Goal: Information Seeking & Learning: Check status

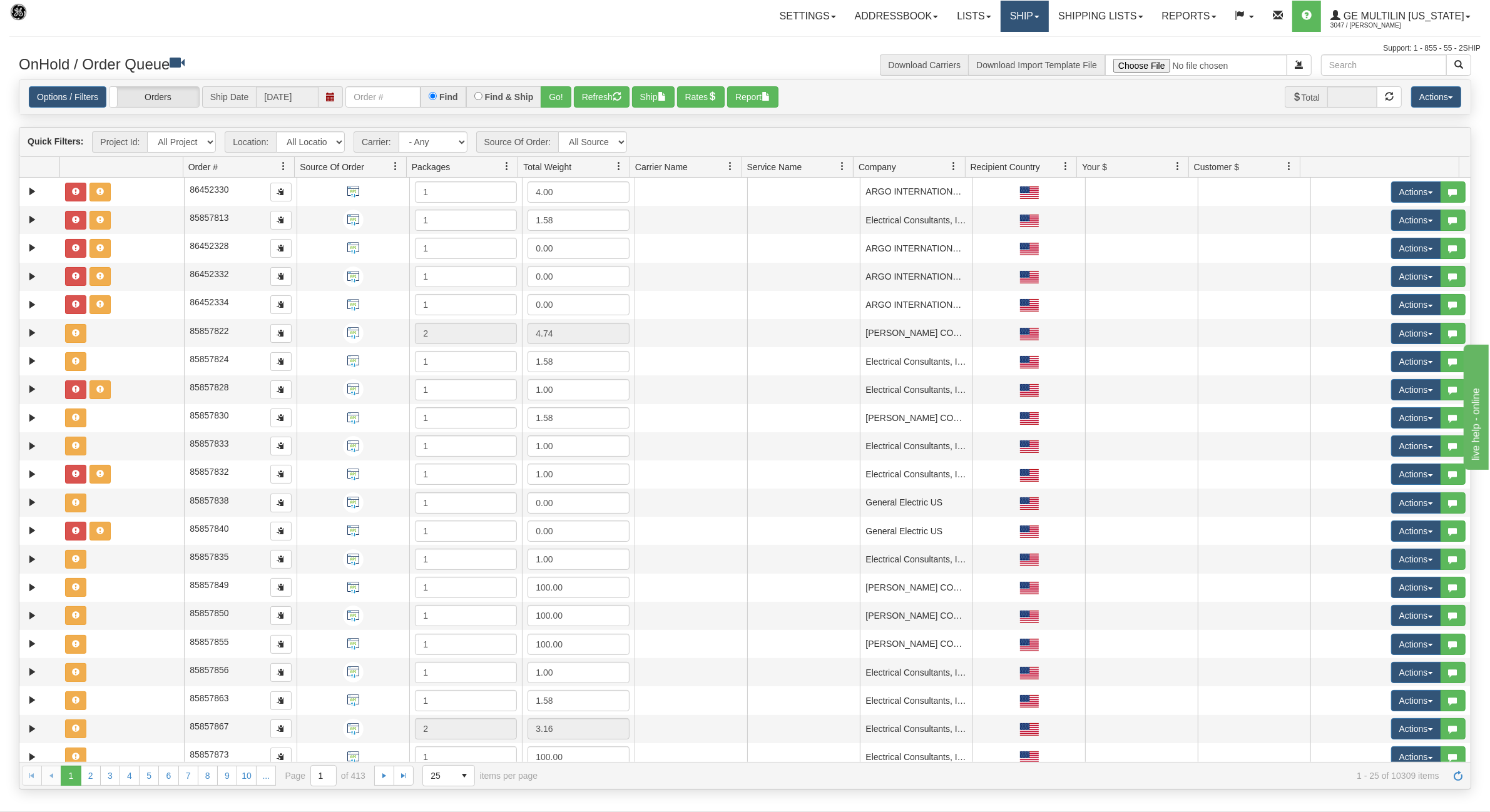
click at [1046, 14] on link "Ship" at bounding box center [1025, 16] width 48 height 31
click at [1082, 16] on link "Shipping lists" at bounding box center [1100, 16] width 104 height 31
click at [1095, 60] on span "Search Shipment History" at bounding box center [1090, 60] width 97 height 10
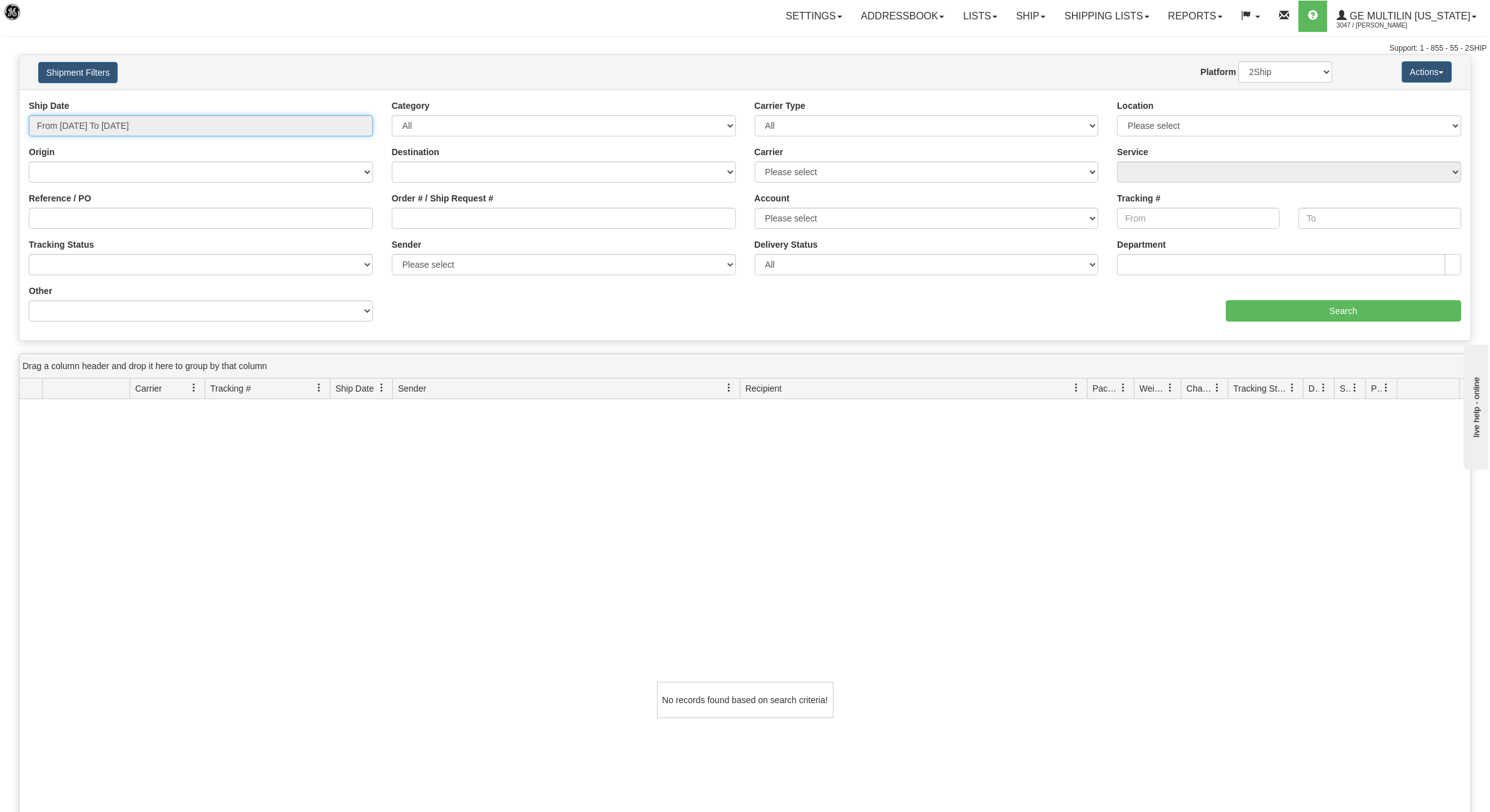
click at [192, 125] on input "From 09/01/2025 To 09/02/2025" at bounding box center [201, 125] width 344 height 22
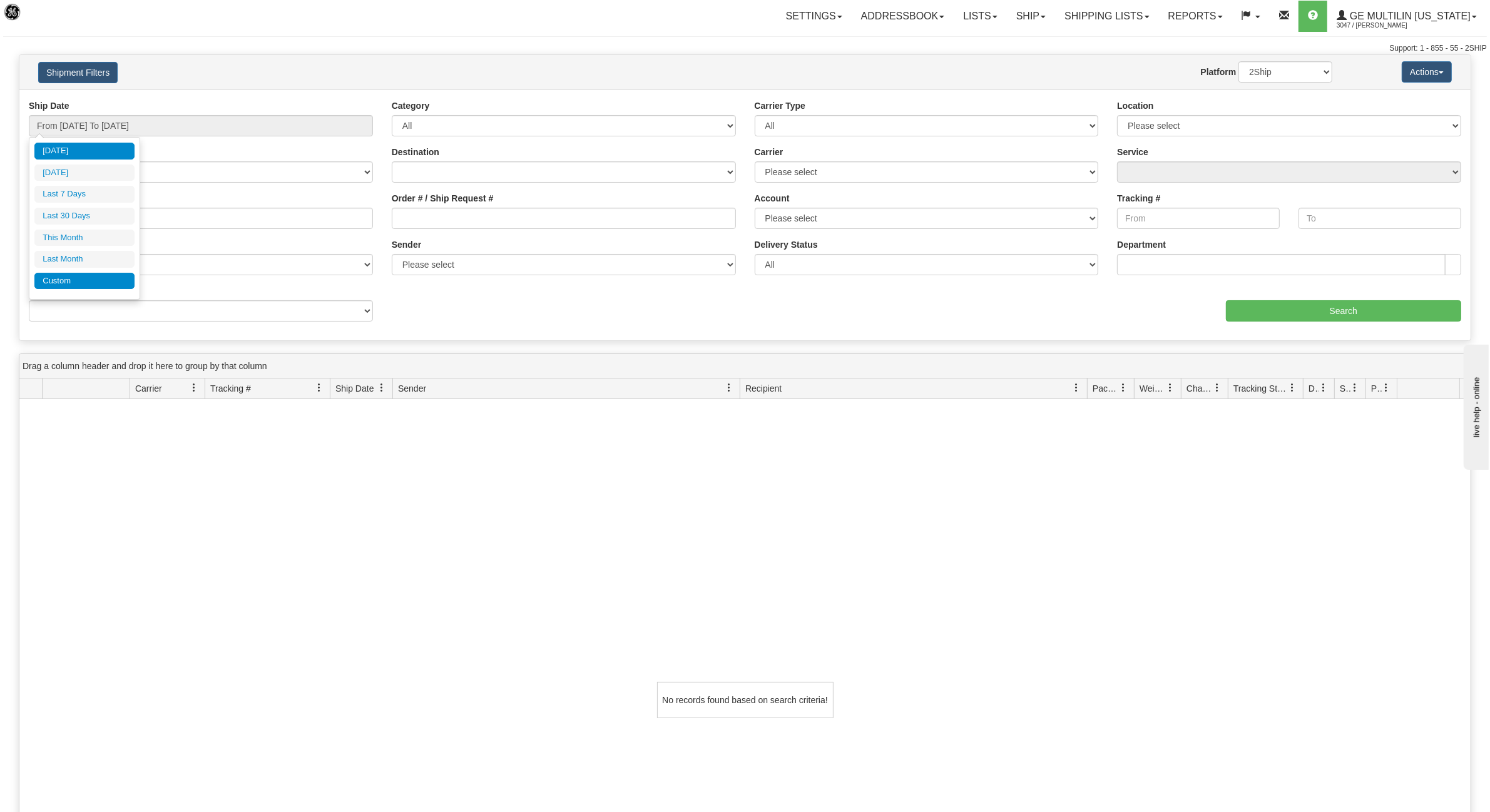
click at [50, 289] on li "Custom" at bounding box center [84, 281] width 100 height 17
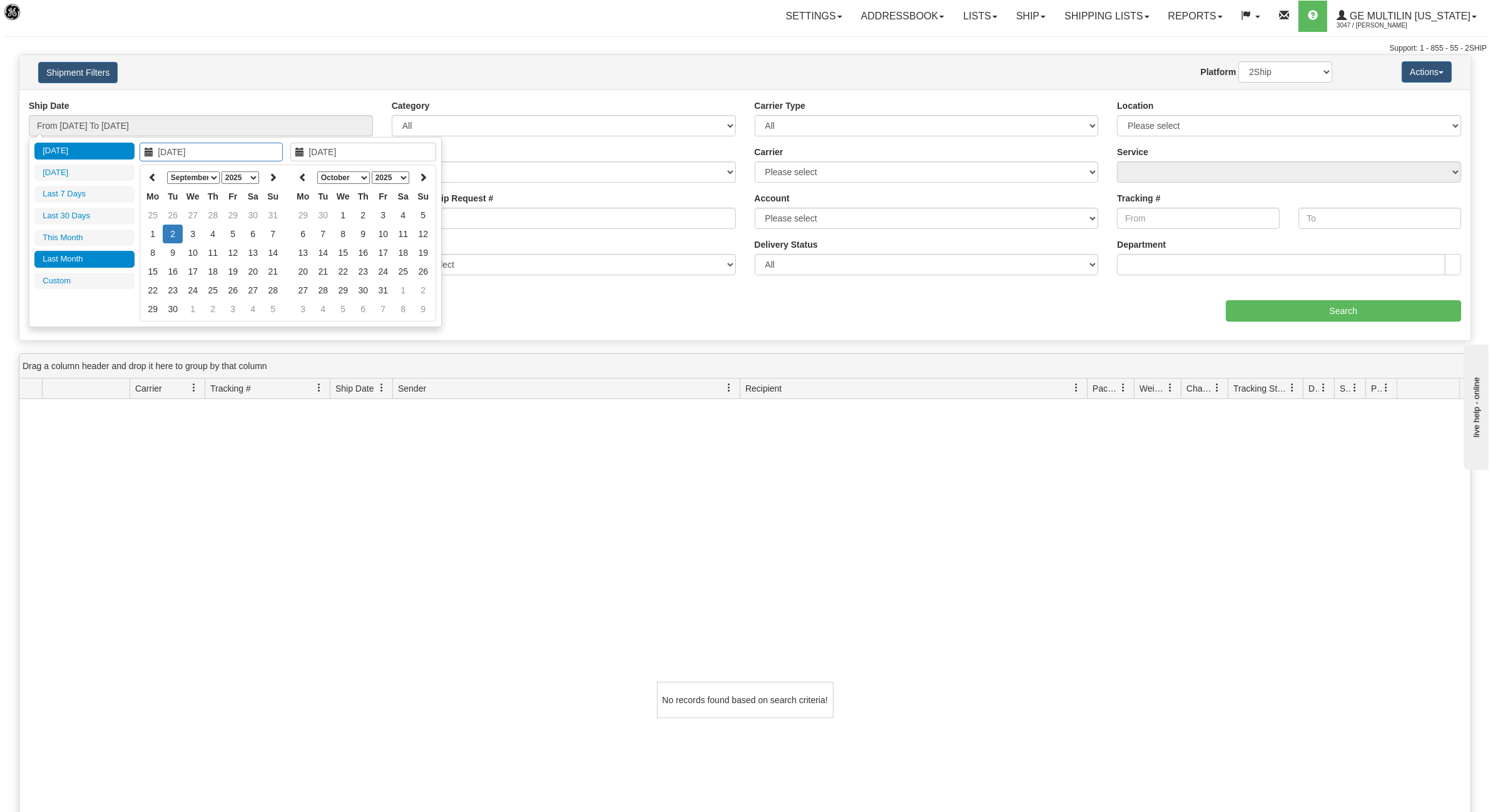
type input "08/01/2025"
type input "08/31/2025"
type input "[DATE]"
type input "09/01/2025"
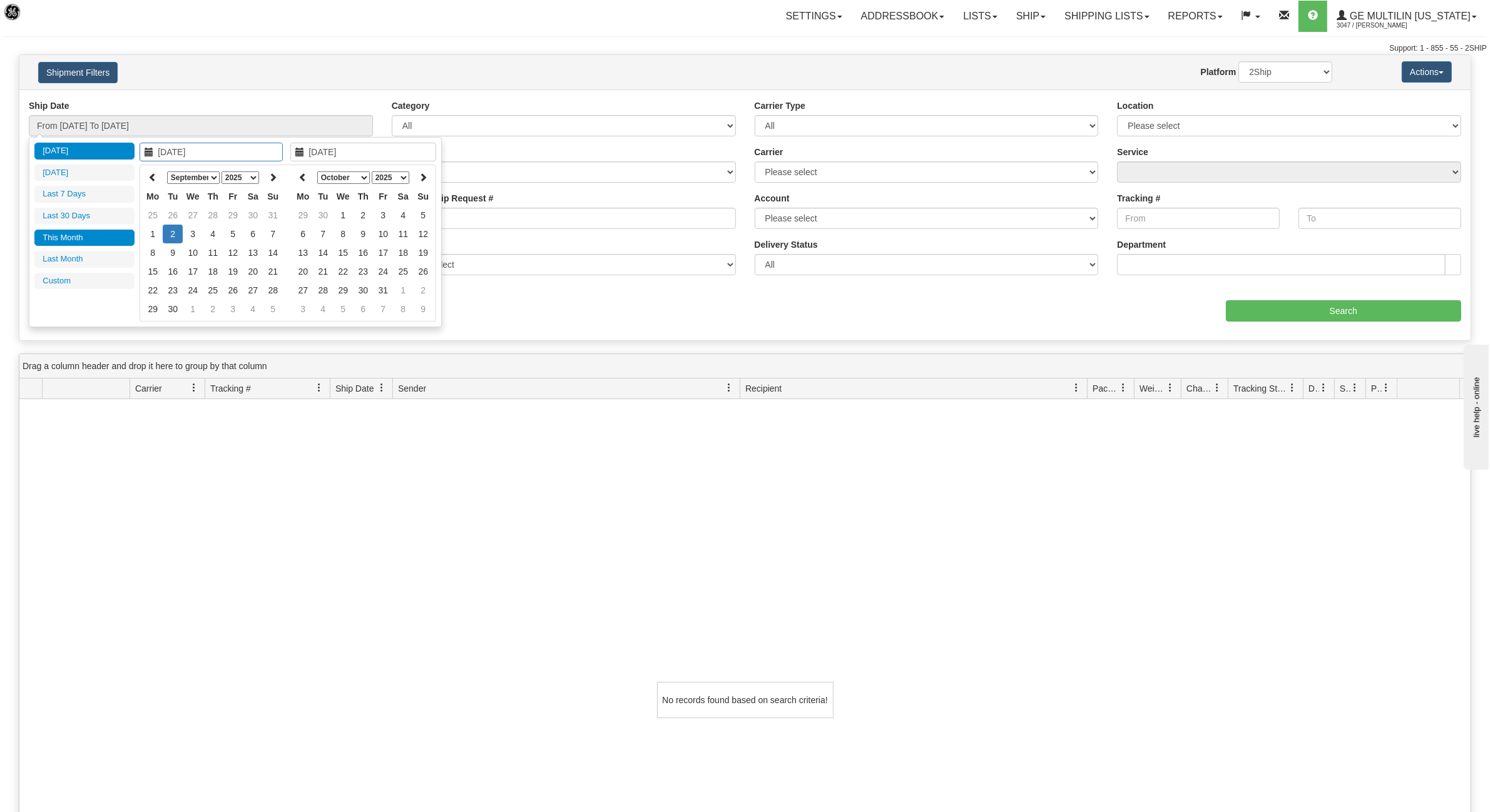
type input "09/30/2025"
type input "[DATE]"
click at [154, 179] on icon at bounding box center [152, 177] width 9 height 9
type input "08/08/2025"
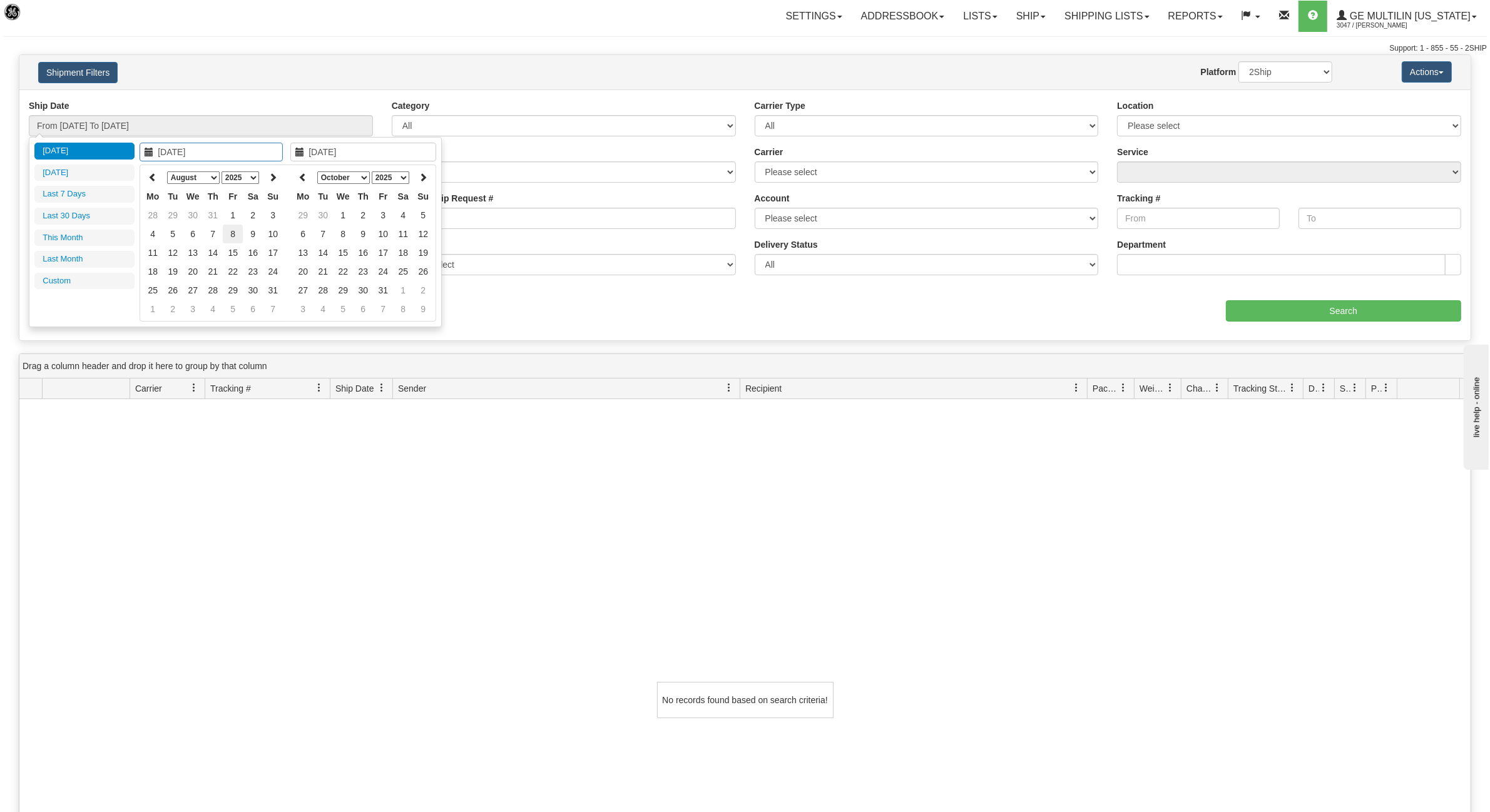
click at [232, 235] on td "8" at bounding box center [233, 233] width 20 height 18
type input "08/08/2025"
click at [232, 235] on td "8" at bounding box center [233, 233] width 20 height 18
type input "From 08/08/2025 To 08/08/2025"
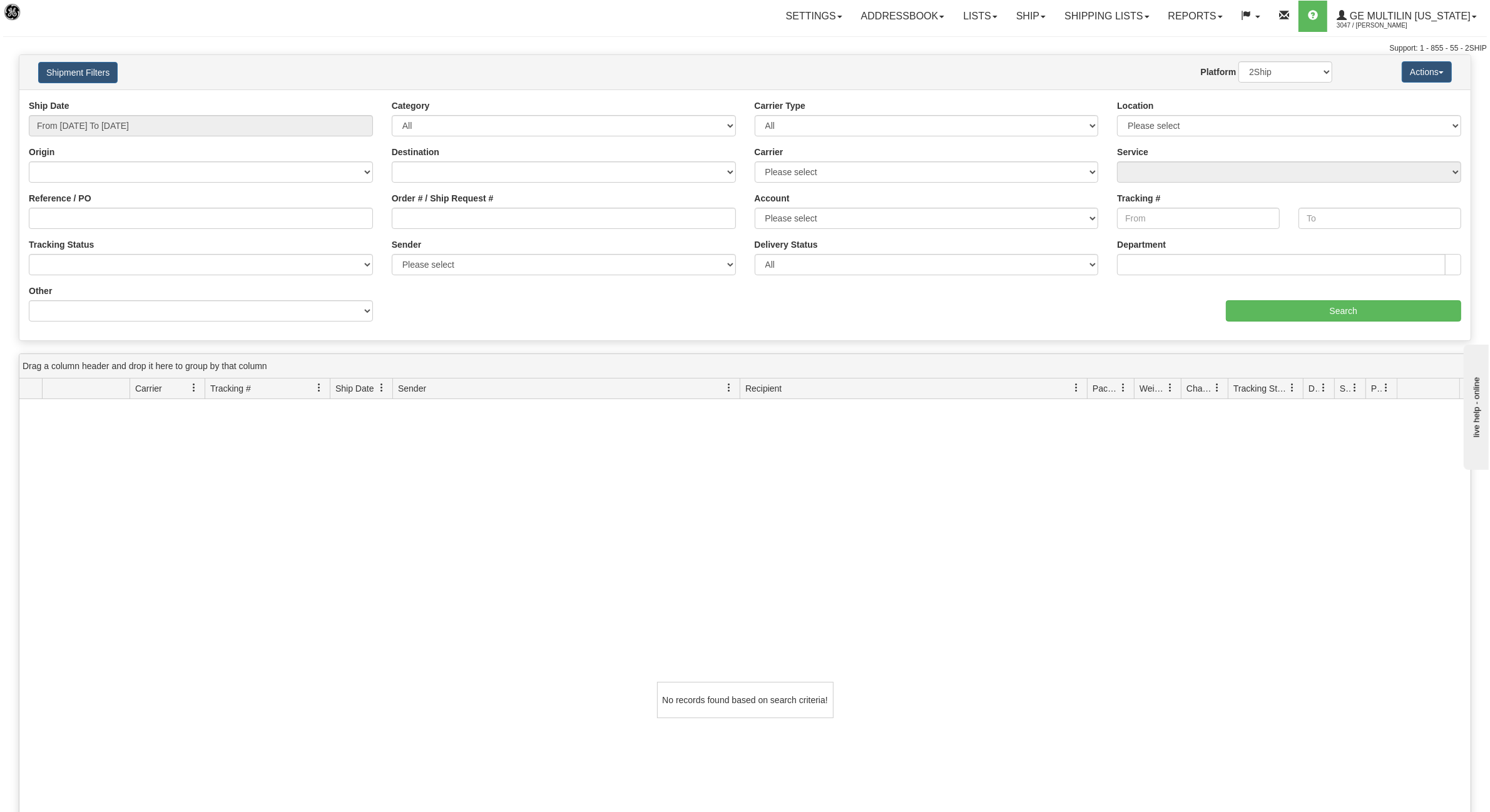
click at [389, 10] on div "Settings Shipping Preferences Fields Preferences New Addressbook Recipients" at bounding box center [873, 16] width 1226 height 31
click at [867, 160] on div "Carrier Please select DHL FedEx Express® FedEx® LTL My Carrier UPS" at bounding box center [926, 164] width 344 height 37
click at [864, 166] on select "Please select DHL FedEx Express® FedEx® LTL My Carrier UPS" at bounding box center [926, 172] width 344 height 22
select select "2"
click at [754, 161] on select "Please select DHL FedEx Express® FedEx® LTL My Carrier UPS" at bounding box center [926, 172] width 344 height 22
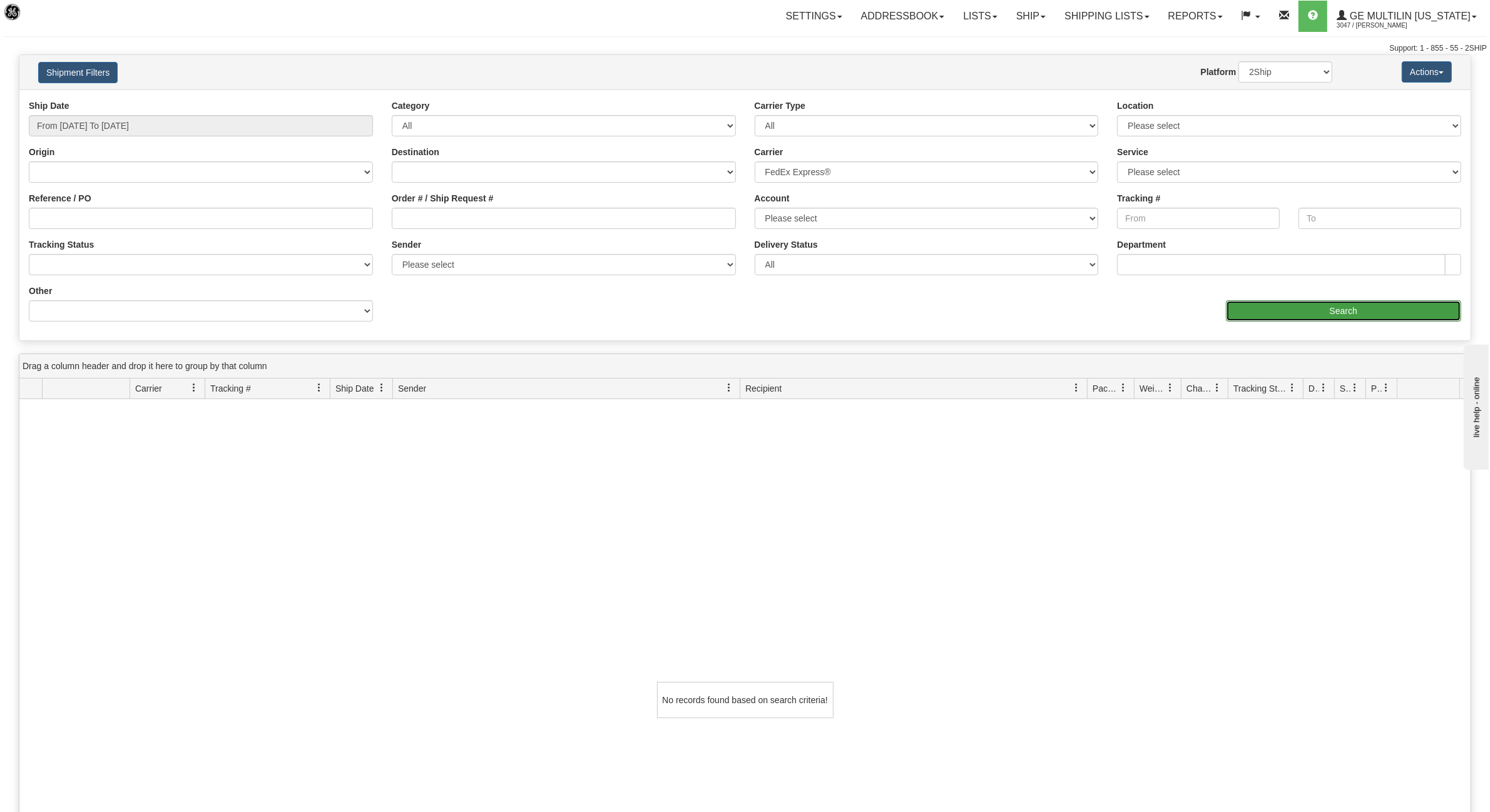
click at [1349, 313] on input "Search" at bounding box center [1344, 311] width 236 height 22
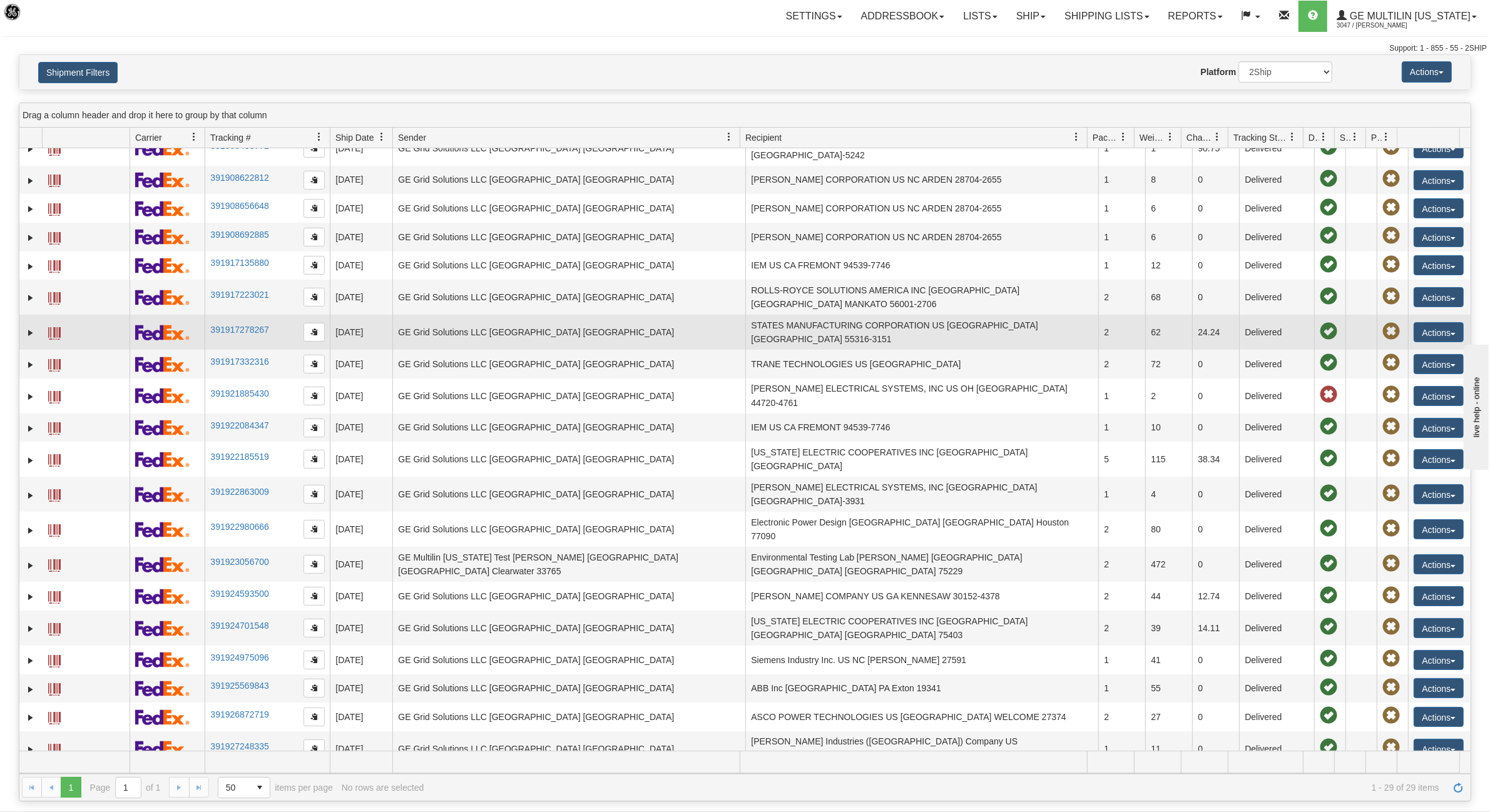
scroll to position [233, 0]
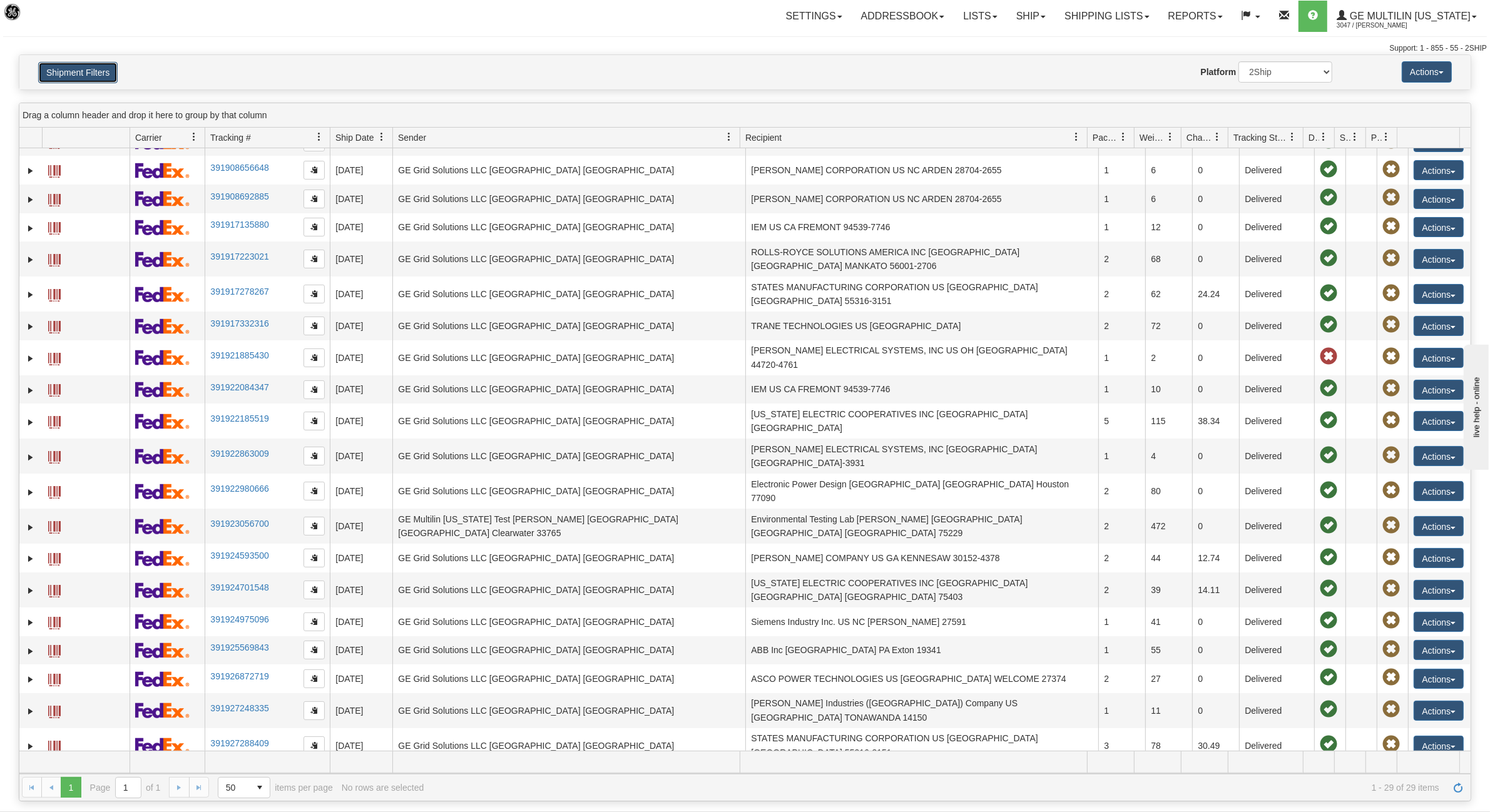
click at [76, 67] on button "Shipment Filters" at bounding box center [78, 72] width 79 height 22
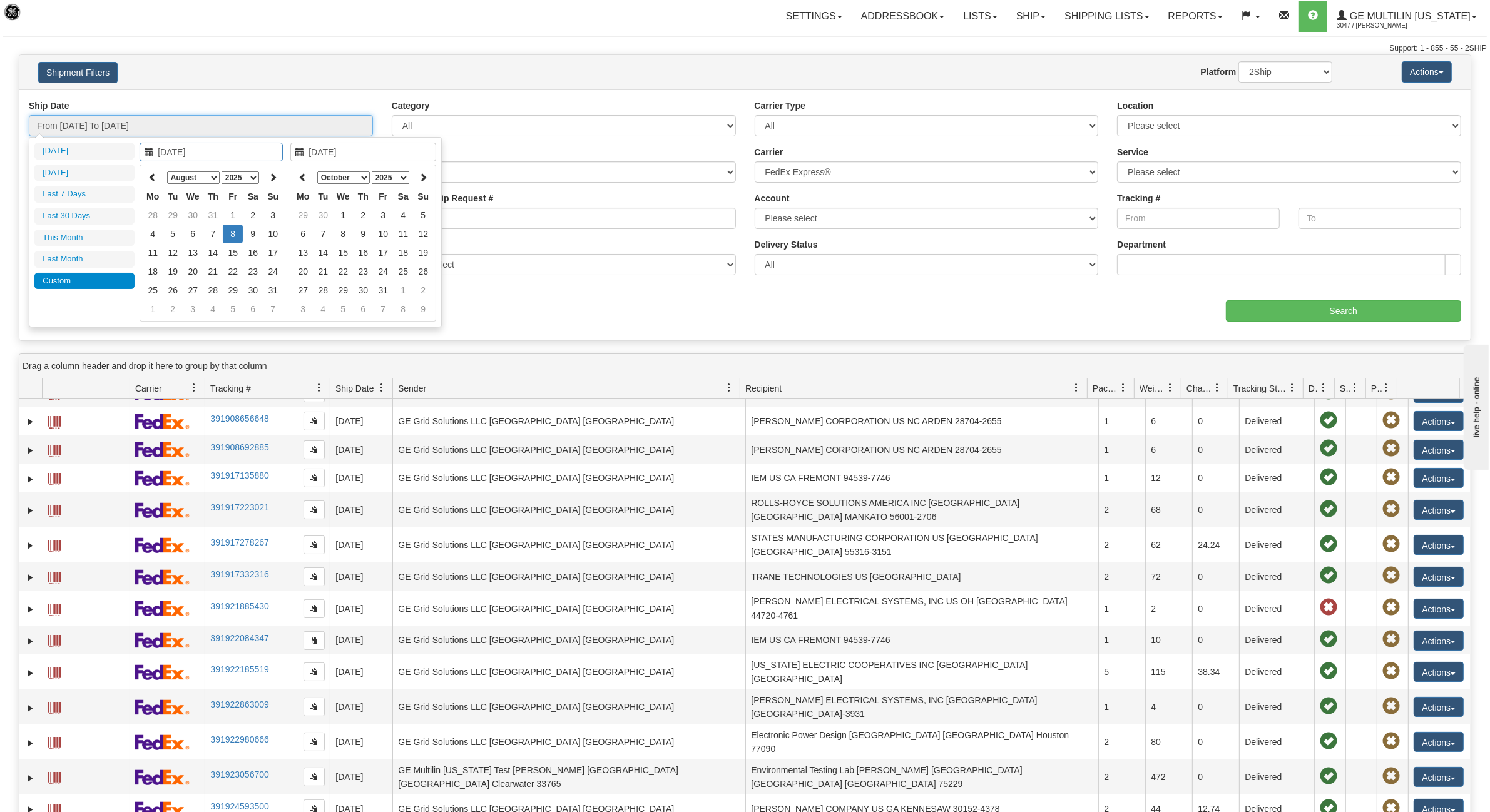
click at [104, 124] on input "From 08/08/2025 To 08/08/2025" at bounding box center [201, 125] width 344 height 22
type input "[DATE]"
type input "08/08/2025"
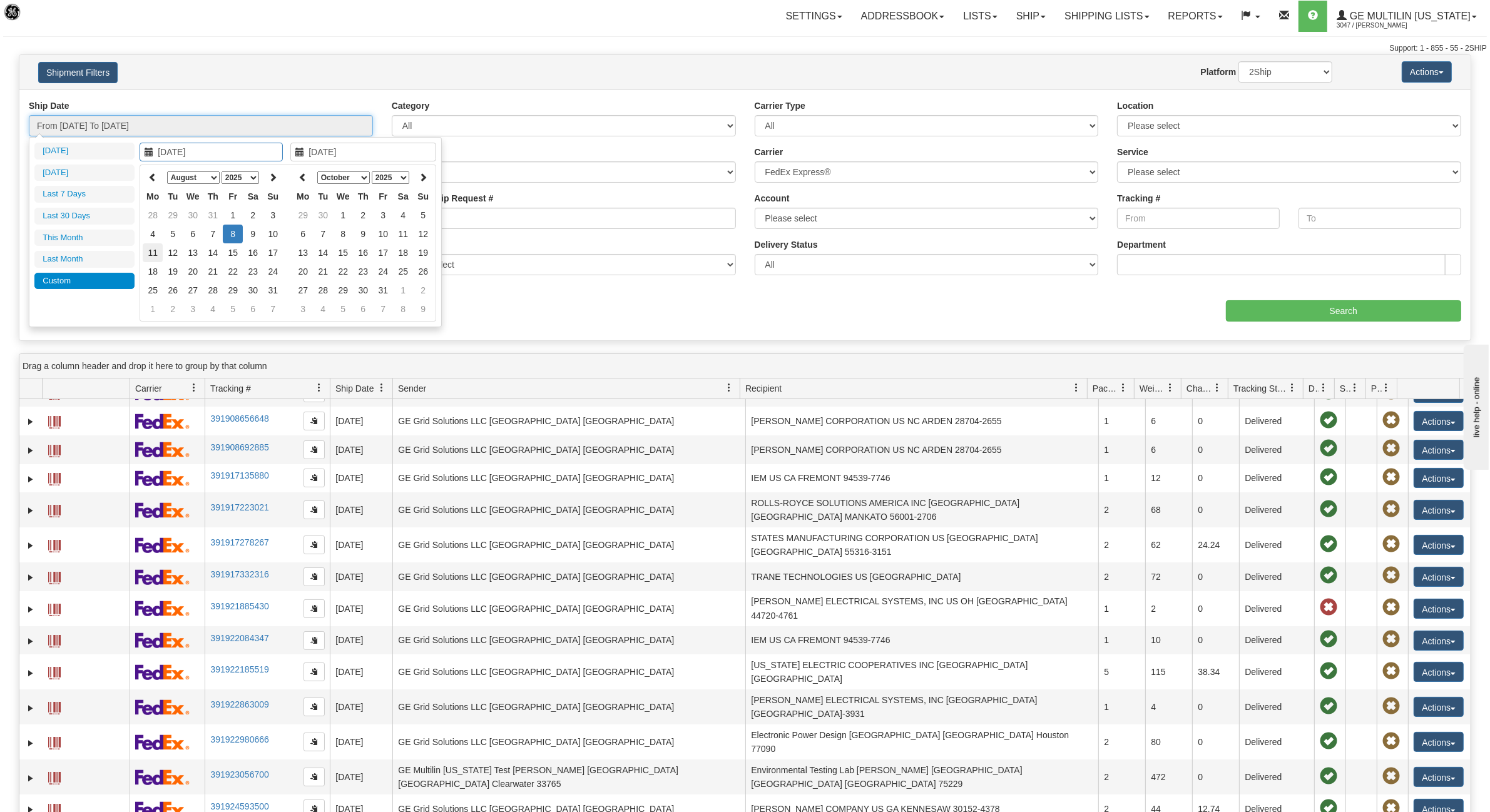
type input "08/11/2025"
click at [153, 254] on td "11" at bounding box center [152, 252] width 20 height 18
type input "08/08/2025"
click at [233, 230] on td "8" at bounding box center [233, 233] width 20 height 18
type input "08/08/2025"
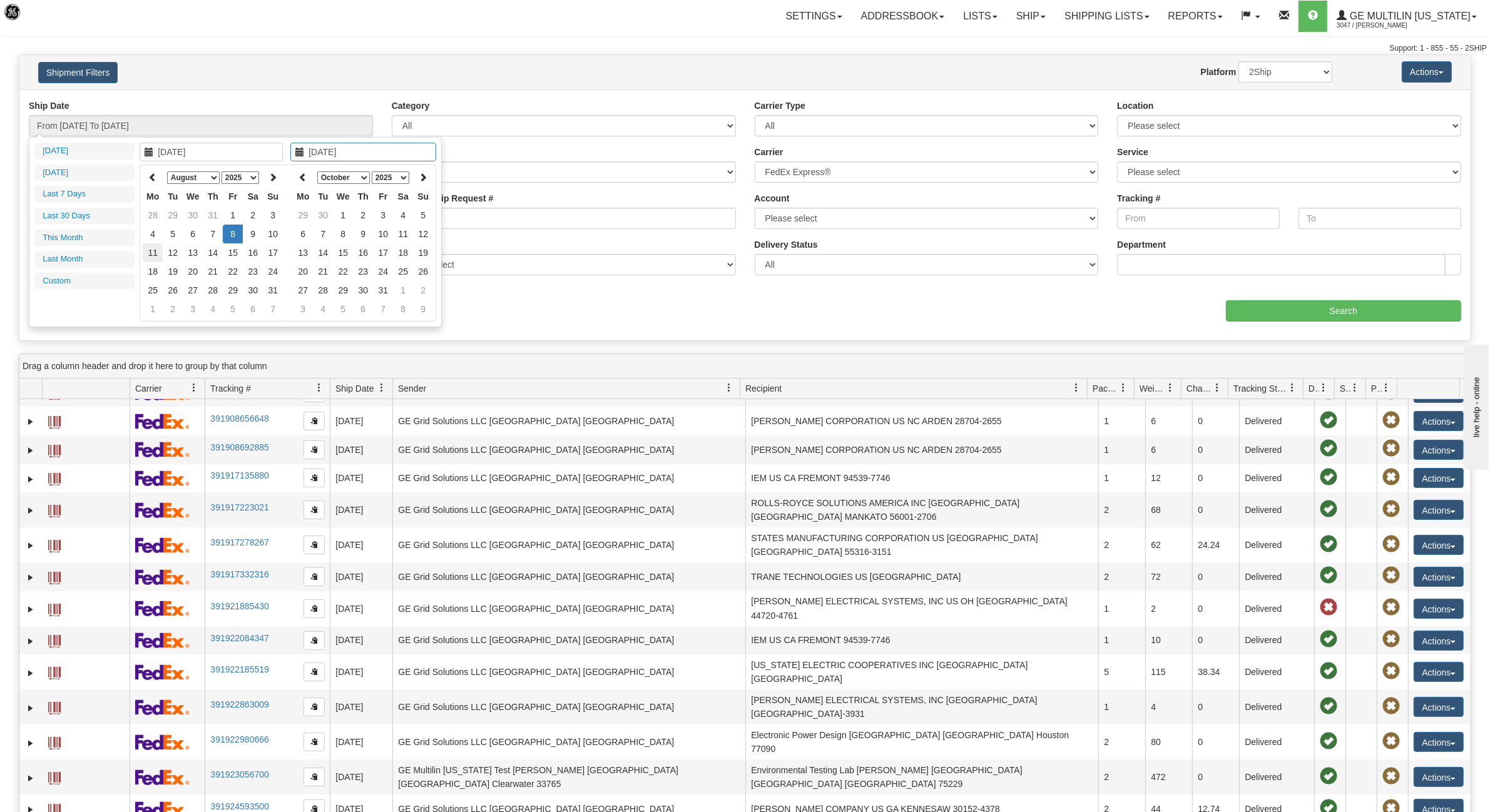
type input "08/11/2025"
click at [151, 247] on td "11" at bounding box center [152, 252] width 20 height 18
type input "From 08/08/2025 To 08/11/2025"
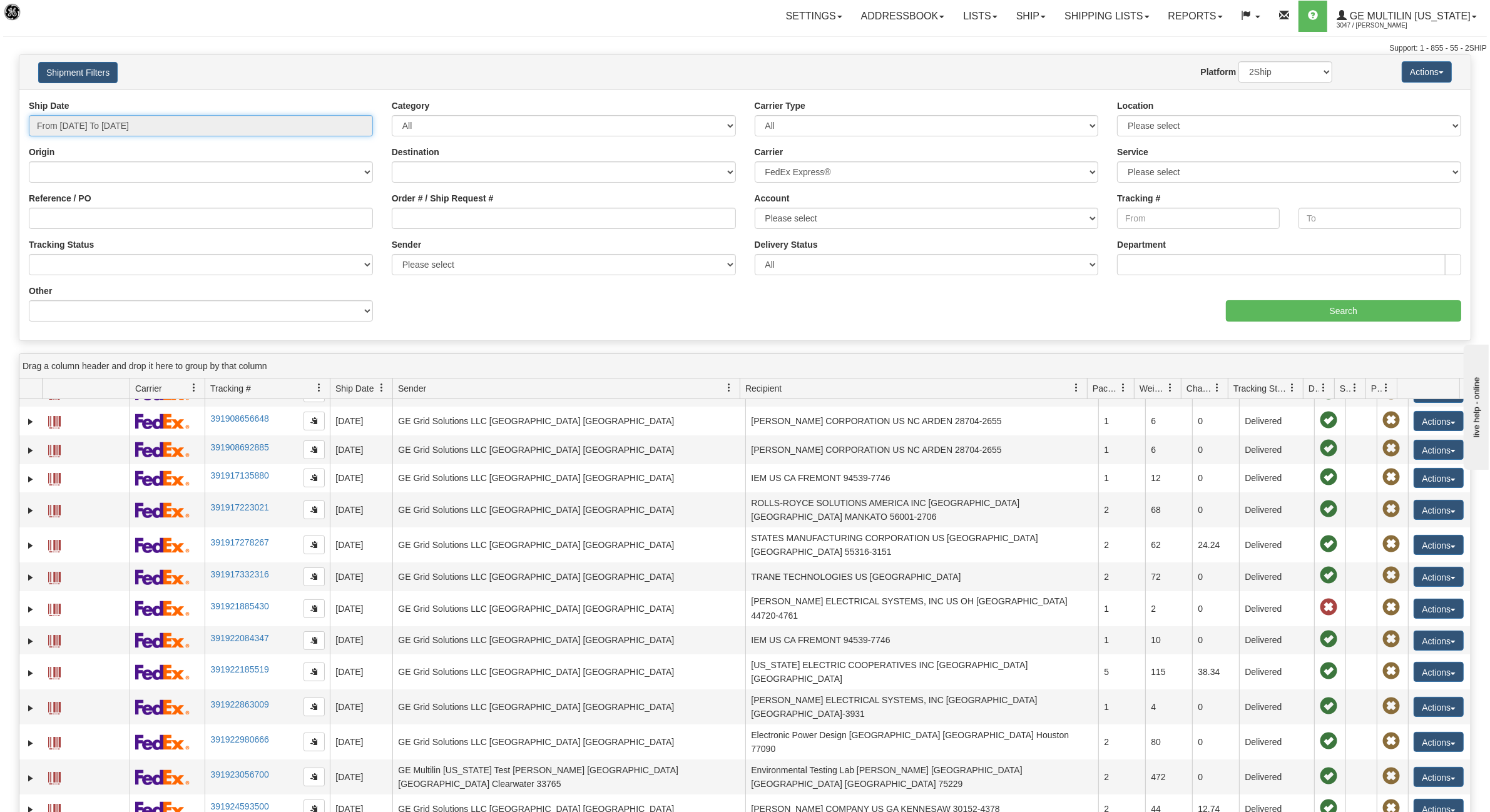
click at [146, 128] on input "From 08/08/2025 To 08/11/2025" at bounding box center [201, 125] width 344 height 22
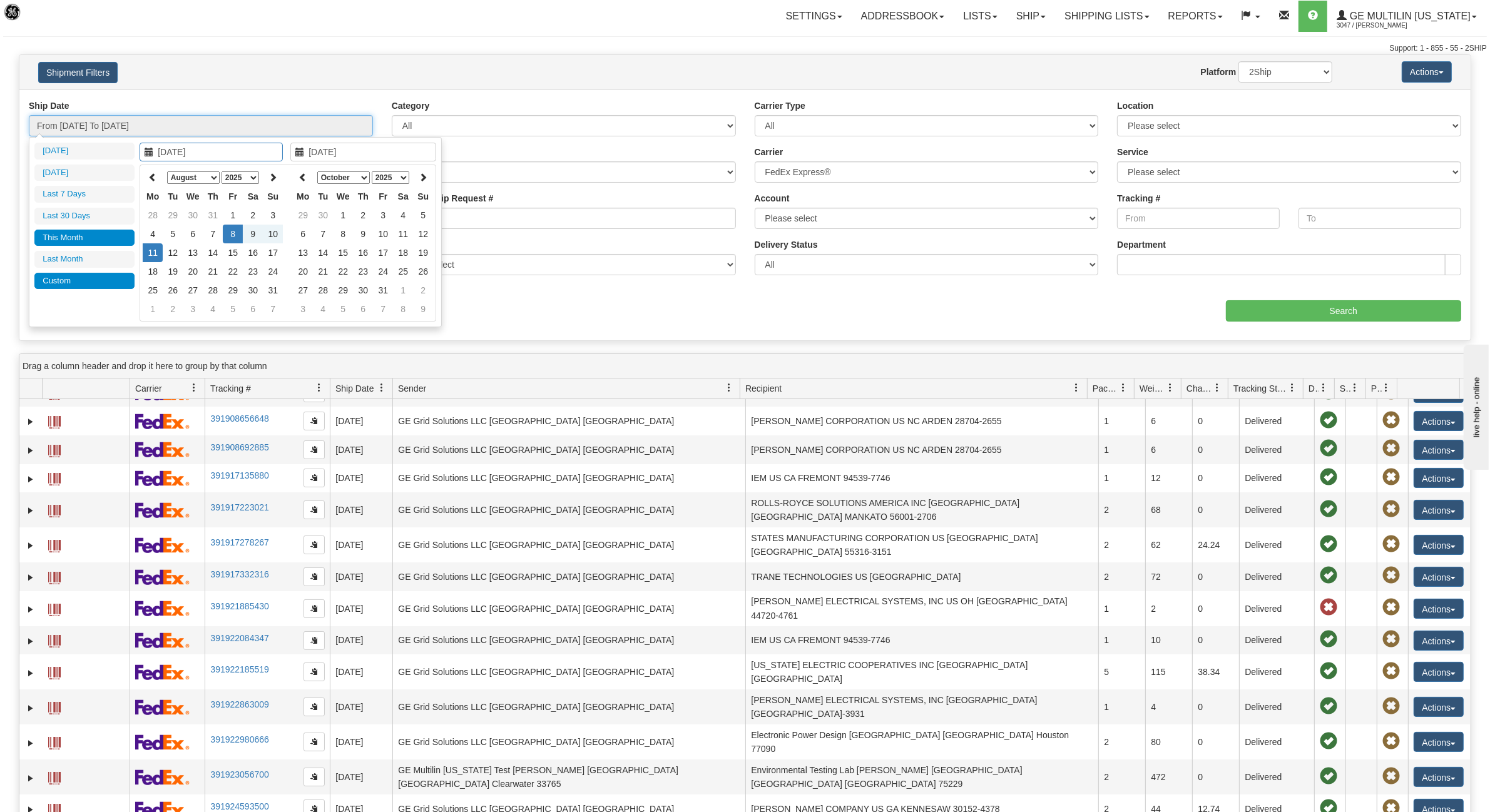
type input "08/04/2025"
type input "[DATE]"
type input "09/01/2025"
type input "09/30/2025"
type input "08/01/2025"
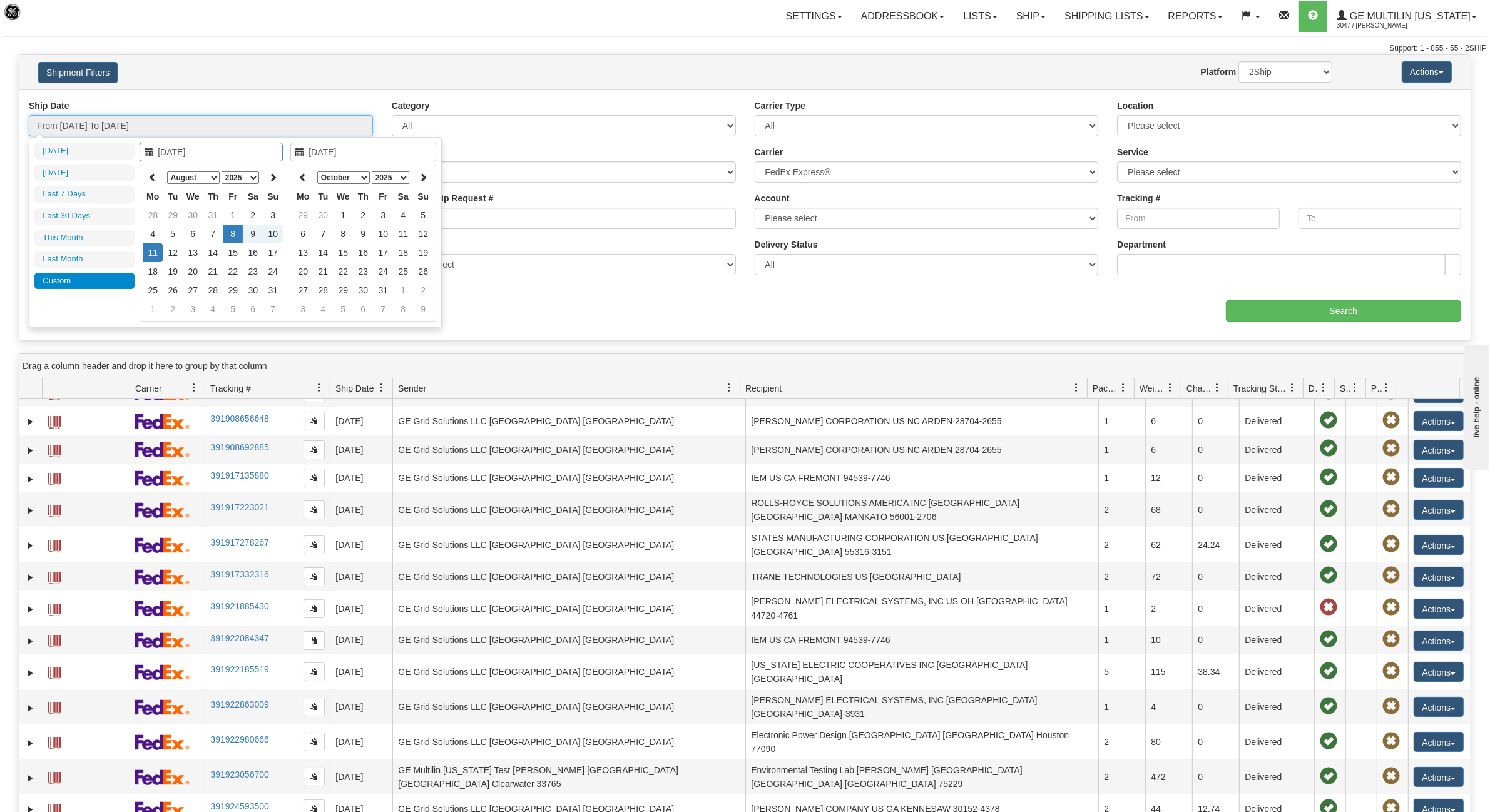
type input "08/31/2025"
type input "08/08/2025"
type input "08/11/2025"
type input "08/08/2025"
click at [401, 70] on div "Website Agent Nothing selected Client User Platform 2Ship Imported" at bounding box center [805, 71] width 1074 height 22
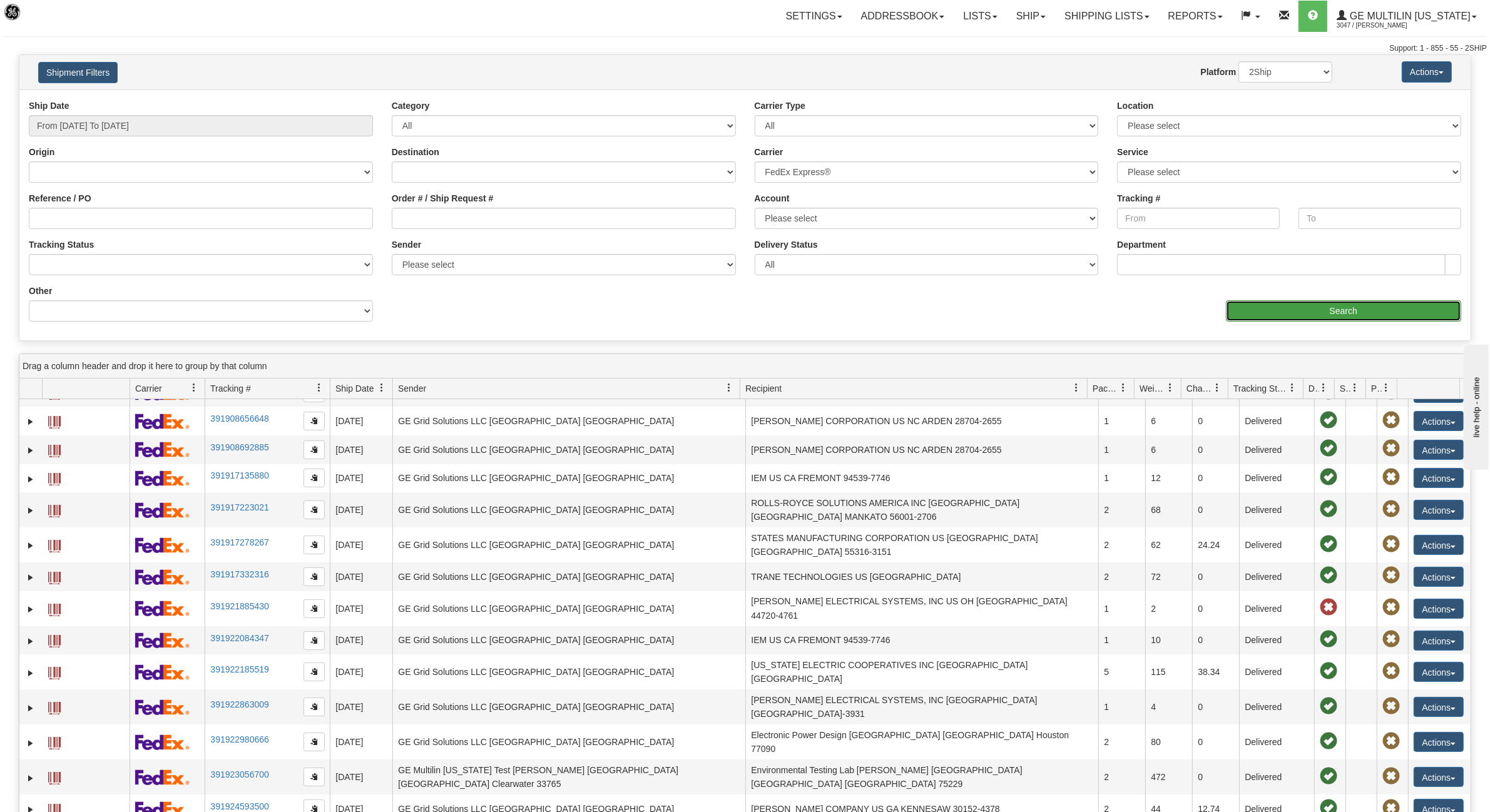
click at [1330, 308] on input "Search" at bounding box center [1344, 311] width 236 height 22
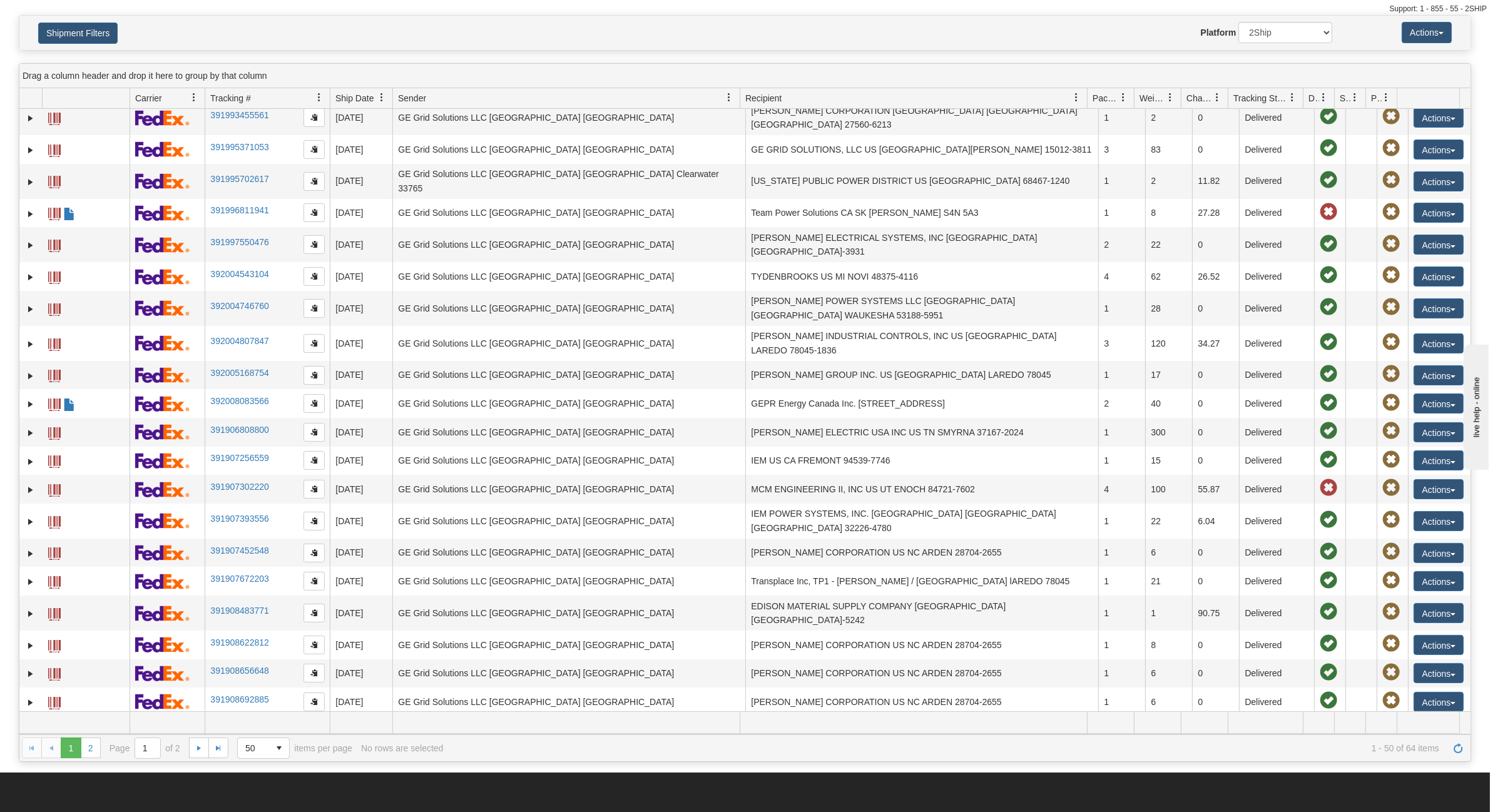
scroll to position [78, 0]
